Goal: Information Seeking & Learning: Learn about a topic

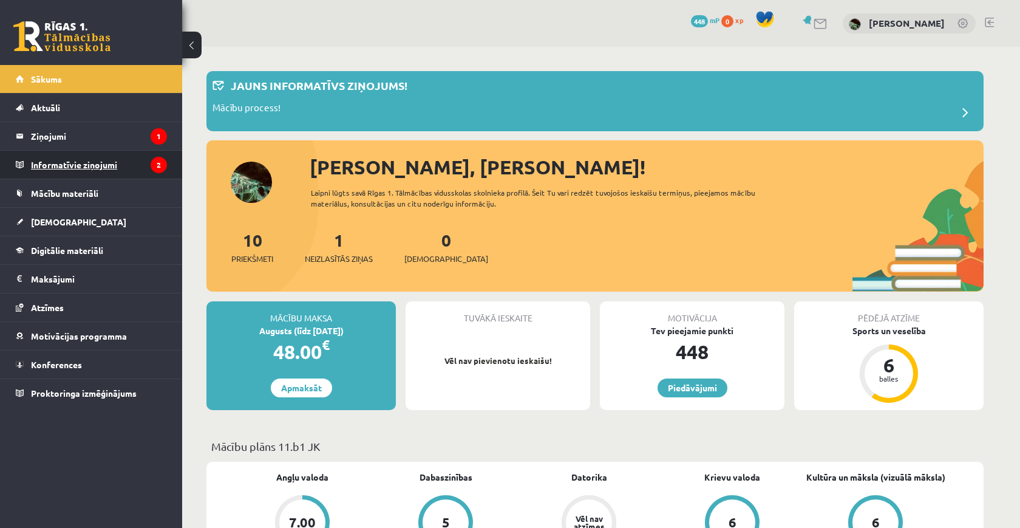
click at [126, 176] on legend "Informatīvie ziņojumi 2" at bounding box center [99, 165] width 136 height 28
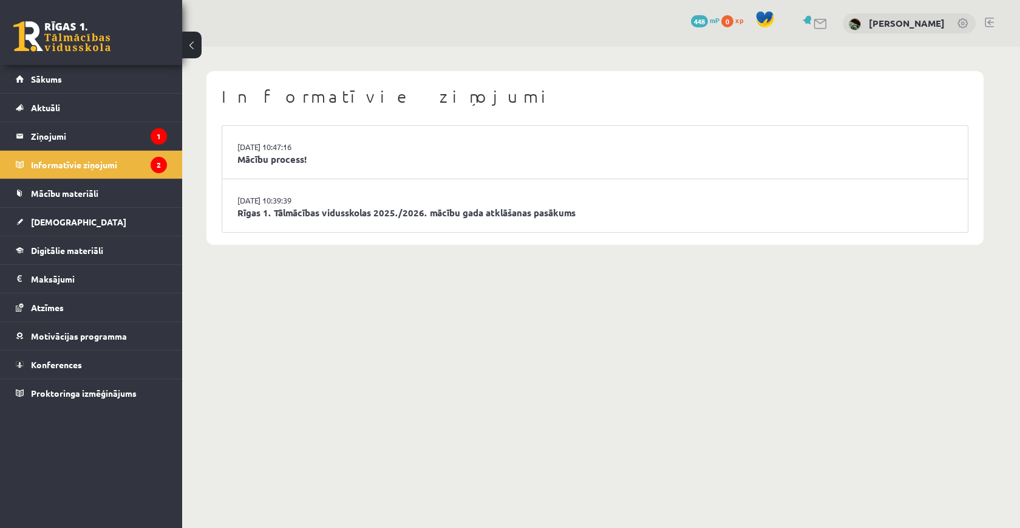
click at [276, 128] on li "27.08.2025 10:47:16 Mācību process!" at bounding box center [595, 152] width 746 height 53
click at [276, 171] on li "27.08.2025 10:47:16 Mācību process!" at bounding box center [595, 152] width 746 height 53
click at [276, 165] on link "Mācību process!" at bounding box center [595, 159] width 716 height 14
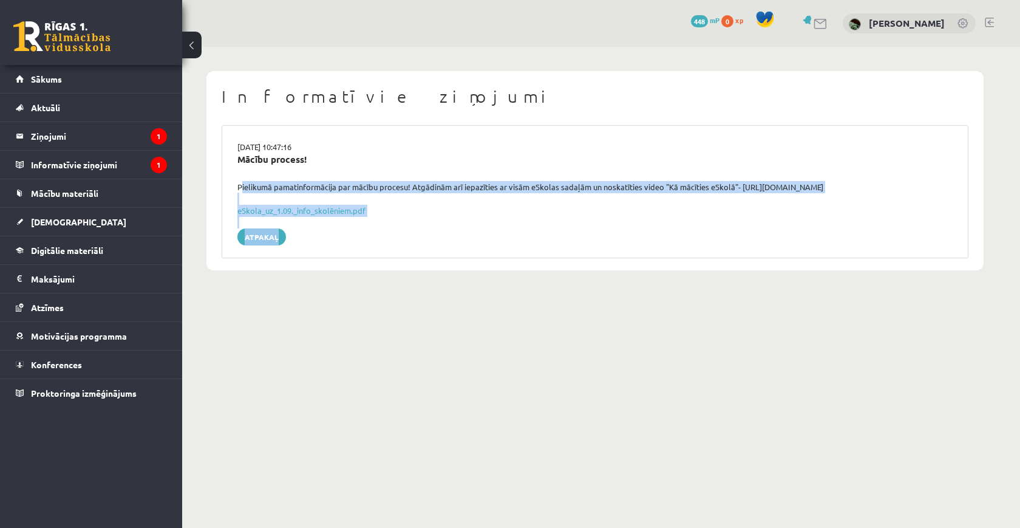
drag, startPoint x: 235, startPoint y: 185, endPoint x: 426, endPoint y: 233, distance: 196.7
click at [427, 234] on div "[DATE] 10:47:16 Mācību process! Pielikumā pamatinformācija par mācību procesu! …" at bounding box center [595, 191] width 747 height 133
click at [329, 208] on link "eSkola_uz_1.09._info_skolēniem.pdf" at bounding box center [301, 210] width 128 height 10
